Goal: Communication & Community: Connect with others

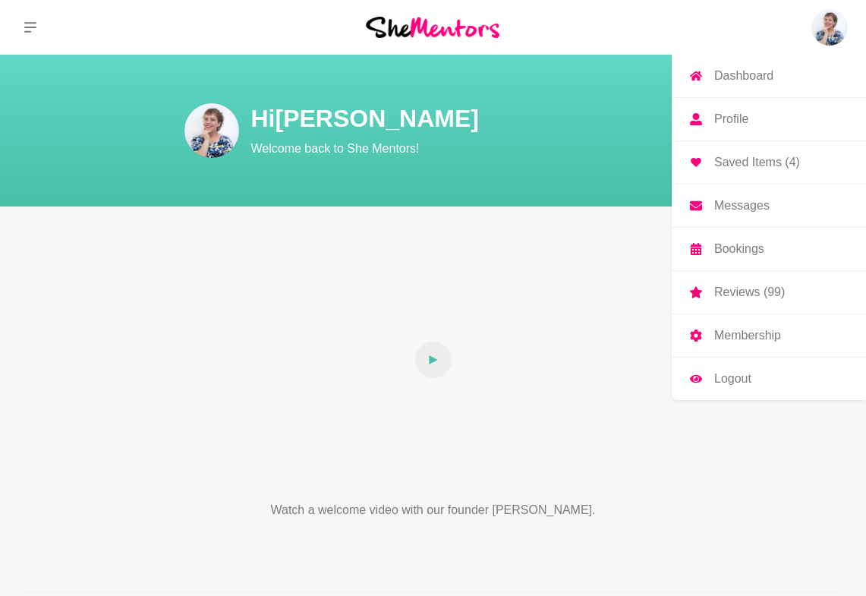
click at [756, 203] on p "Messages" at bounding box center [741, 206] width 55 height 12
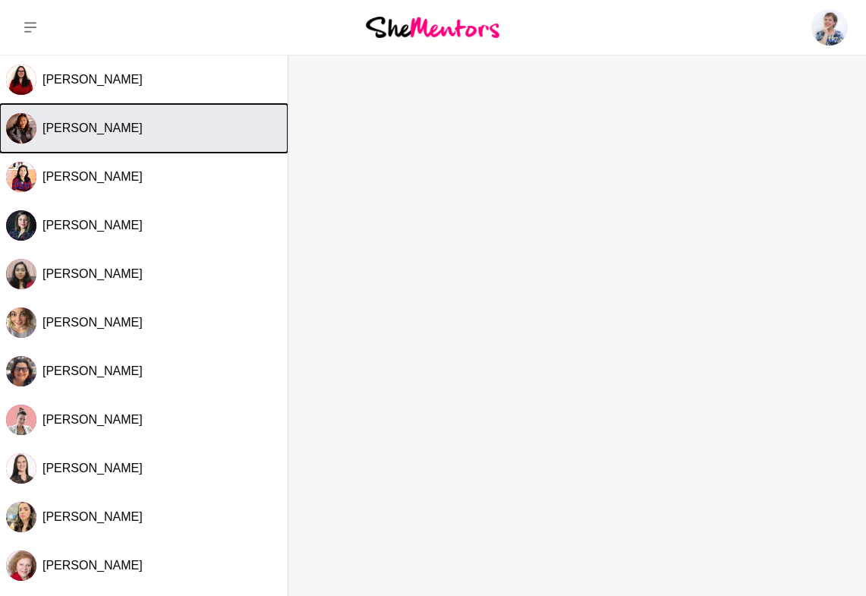
click at [77, 127] on span "[PERSON_NAME]" at bounding box center [92, 127] width 100 height 13
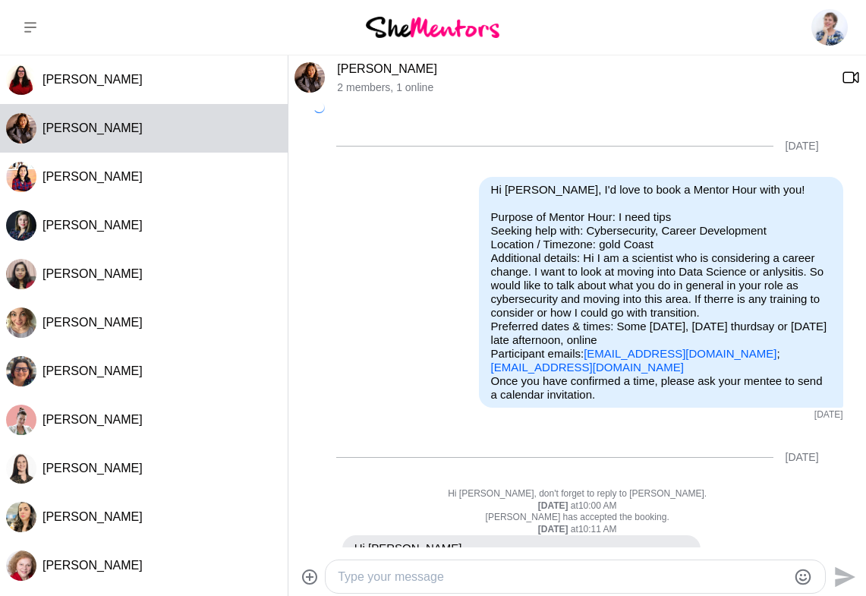
scroll to position [1081, 0]
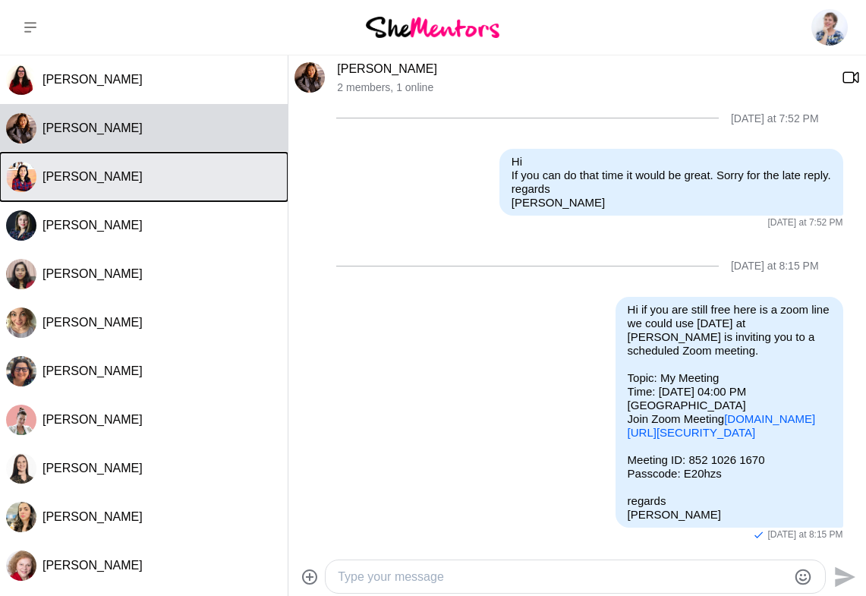
click at [73, 165] on button "[PERSON_NAME]" at bounding box center [144, 176] width 288 height 49
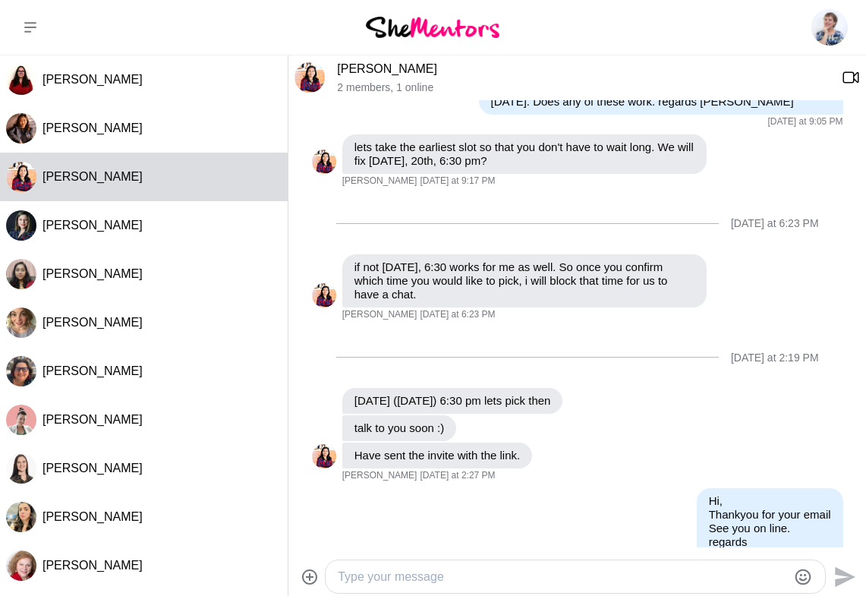
scroll to position [555, 0]
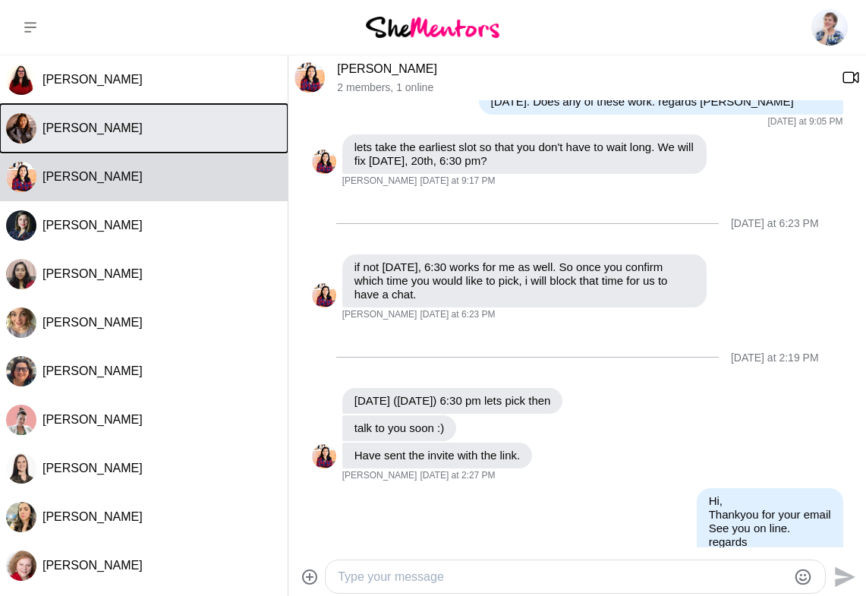
click at [86, 130] on span "[PERSON_NAME]" at bounding box center [92, 127] width 100 height 13
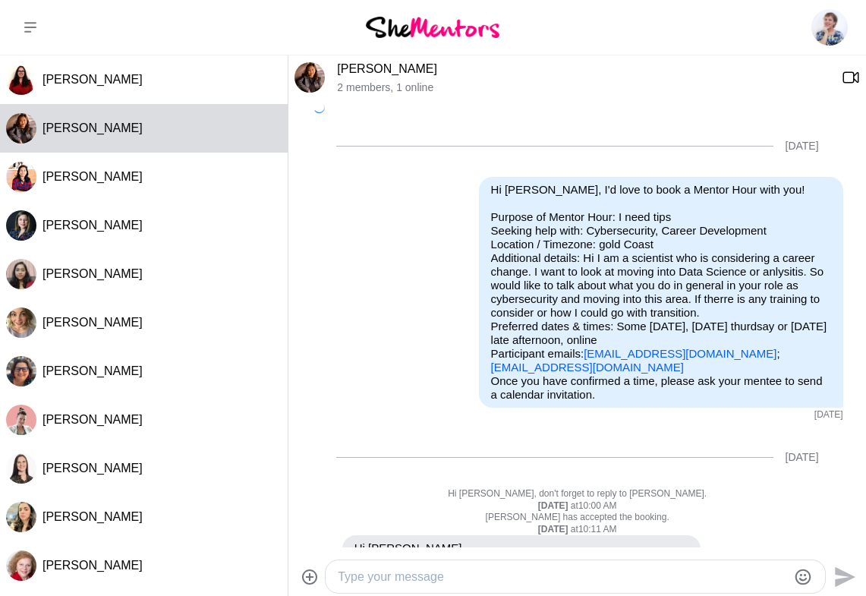
scroll to position [1081, 0]
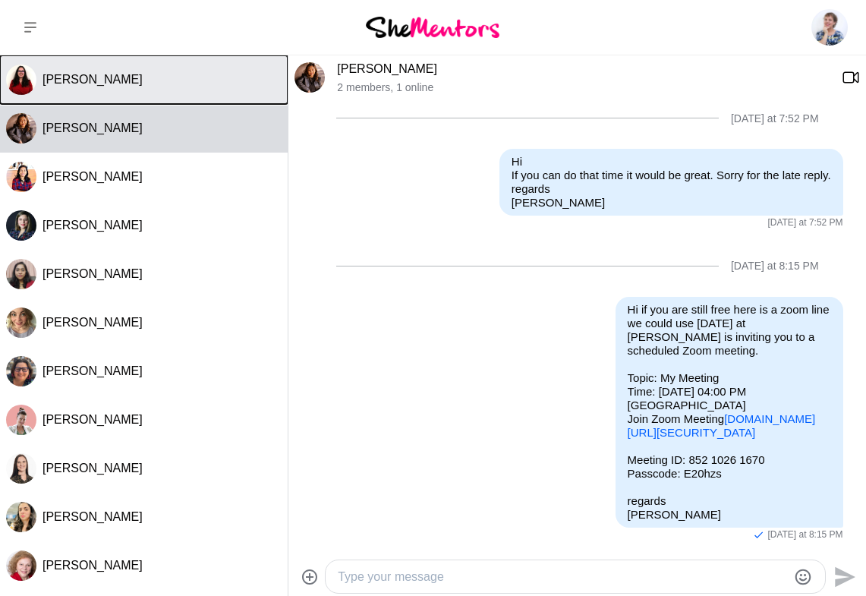
click at [71, 77] on span "[PERSON_NAME]" at bounding box center [92, 79] width 100 height 13
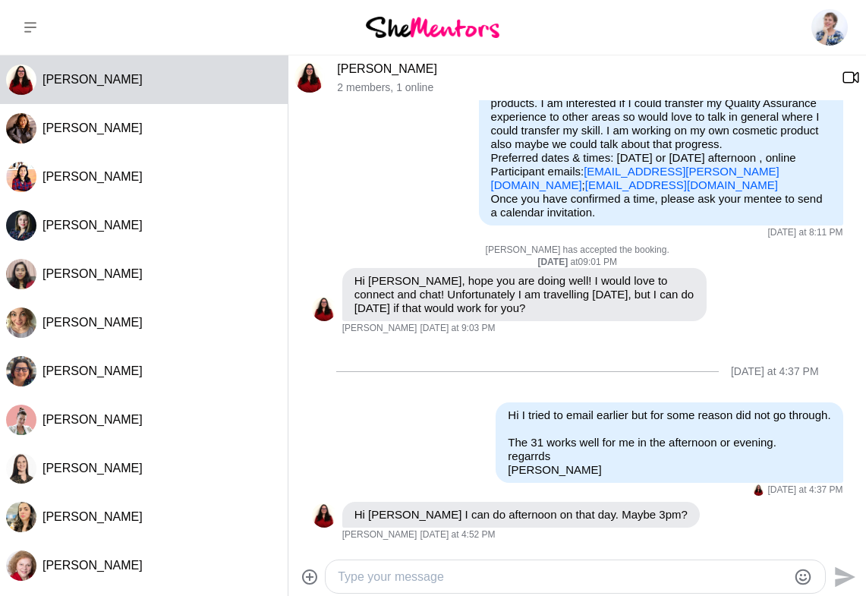
scroll to position [153, 0]
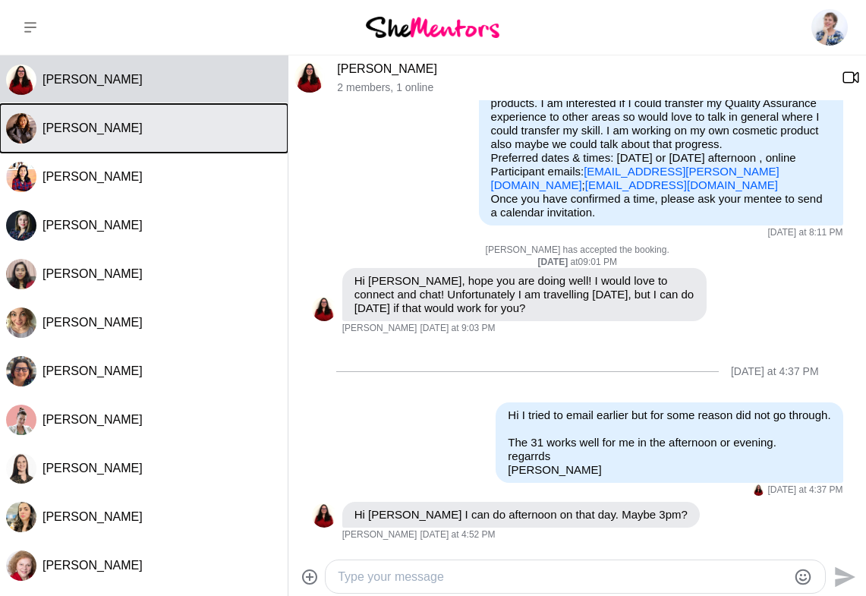
click at [77, 125] on span "[PERSON_NAME]" at bounding box center [92, 127] width 100 height 13
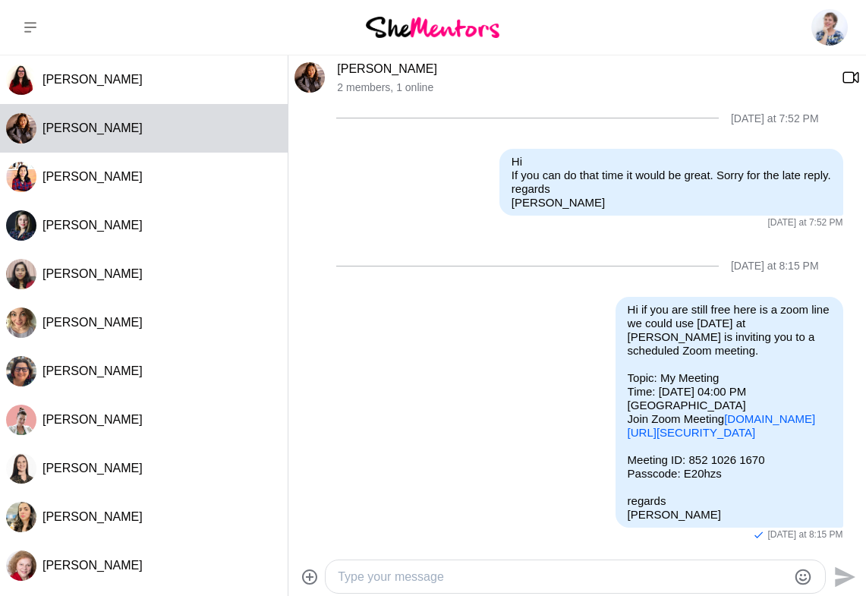
scroll to position [1081, 0]
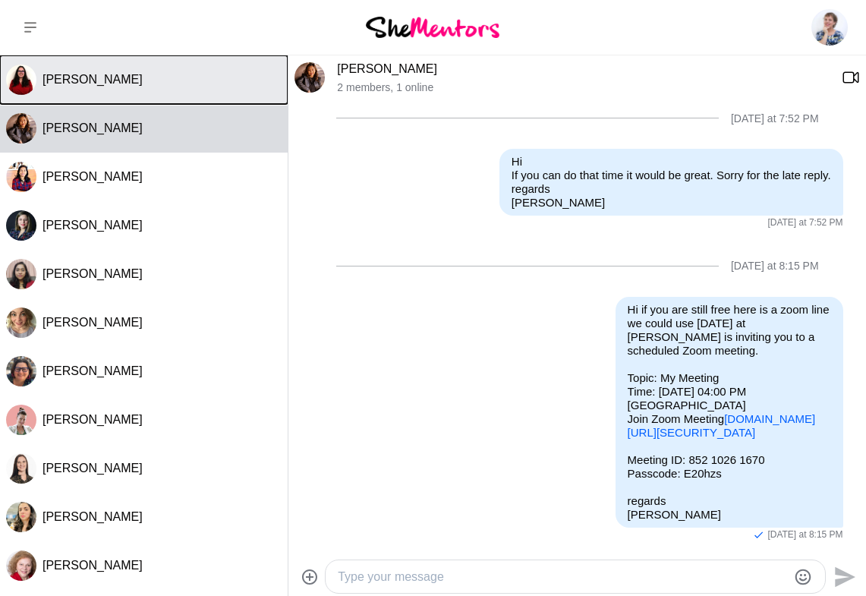
click at [72, 71] on button "[PERSON_NAME]" at bounding box center [144, 79] width 288 height 49
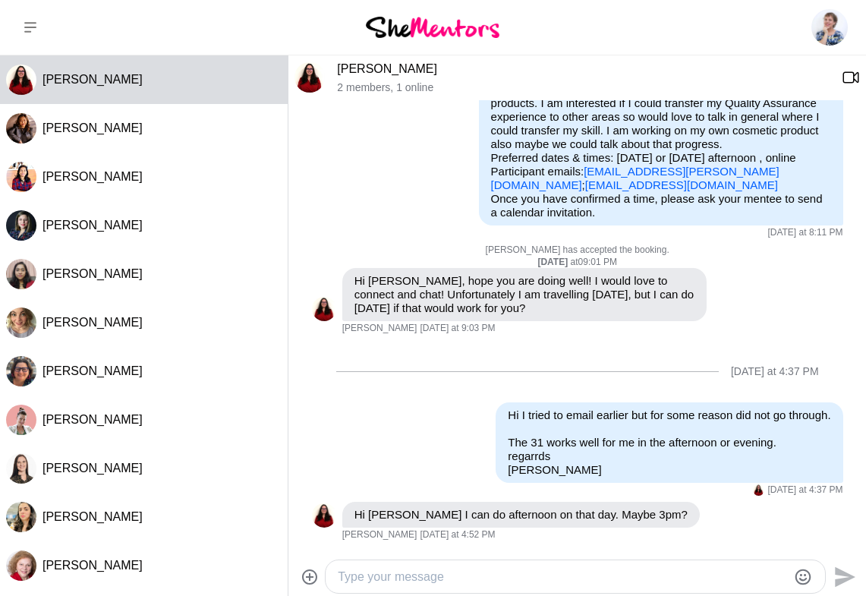
scroll to position [153, 0]
